Goal: Information Seeking & Learning: Learn about a topic

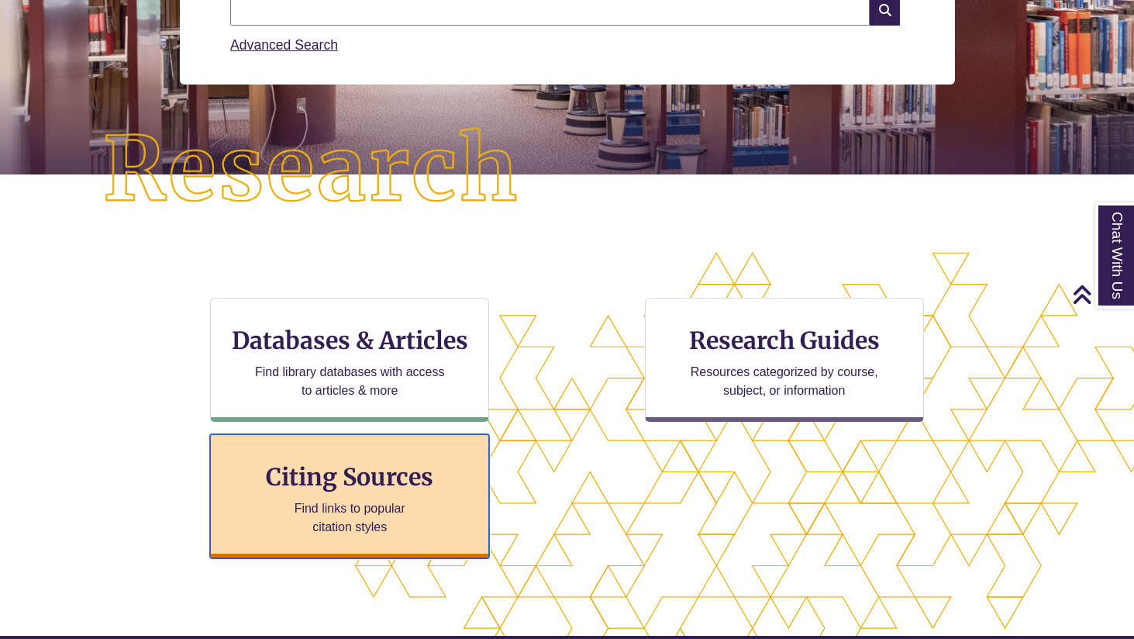
click at [435, 502] on div "Citing Sources Find links to popular citation styles" at bounding box center [349, 496] width 279 height 124
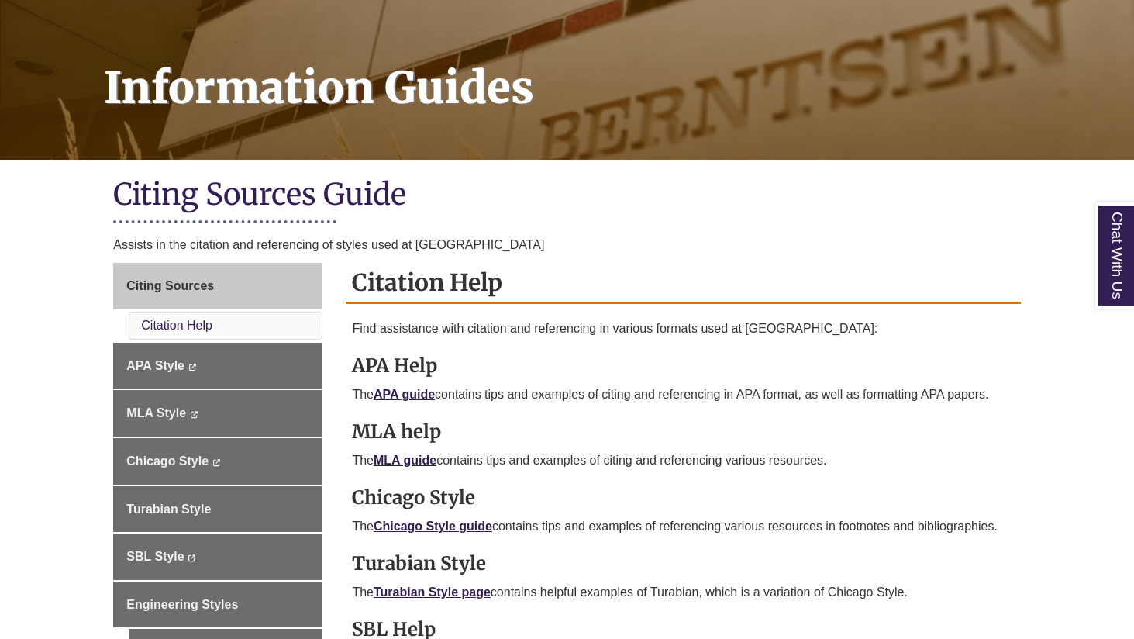
scroll to position [199, 0]
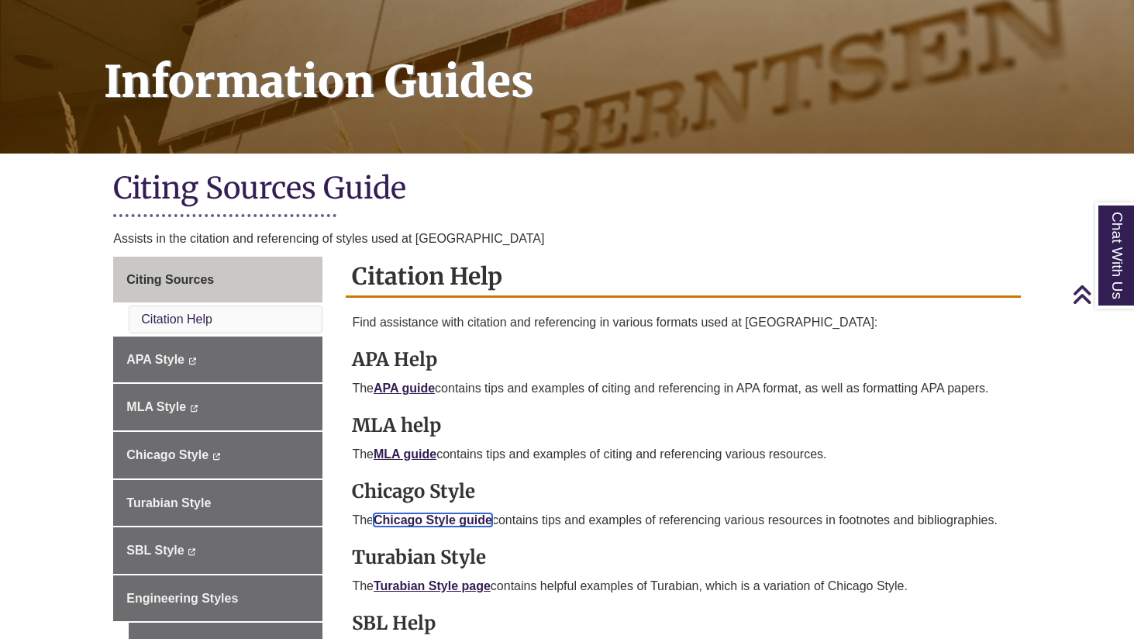
click at [433, 515] on link "Chicago Style guide" at bounding box center [433, 519] width 119 height 13
